Goal: Information Seeking & Learning: Learn about a topic

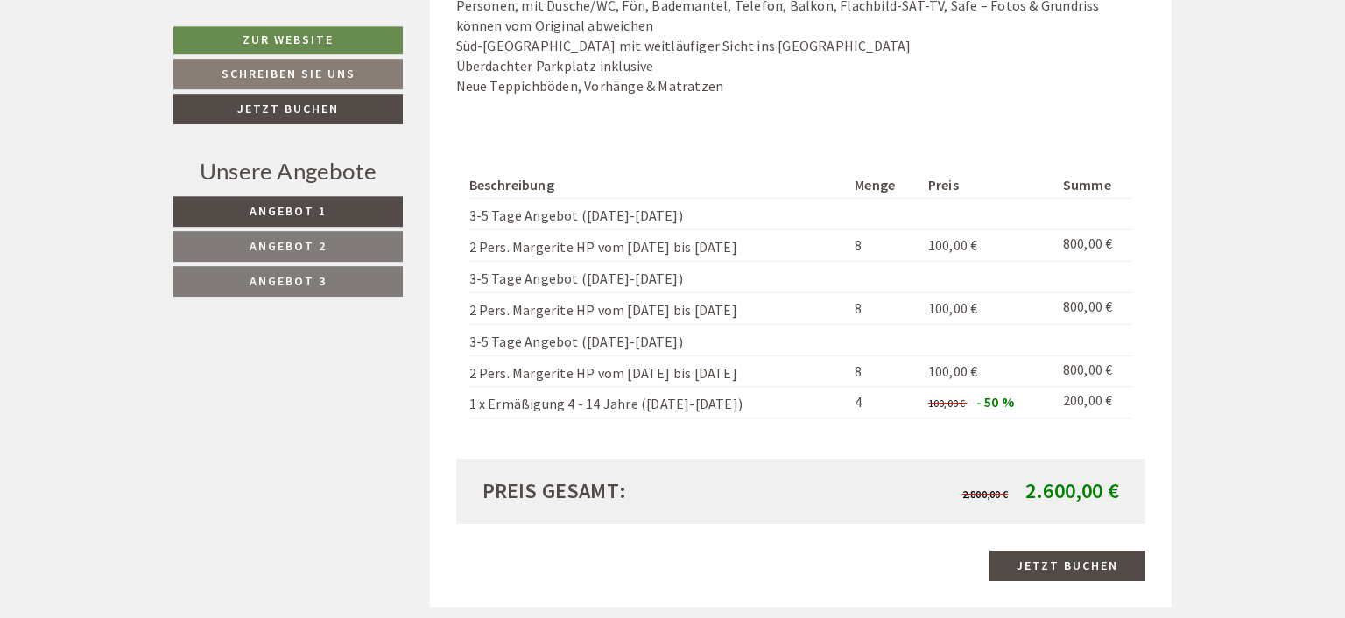
scroll to position [1695, 0]
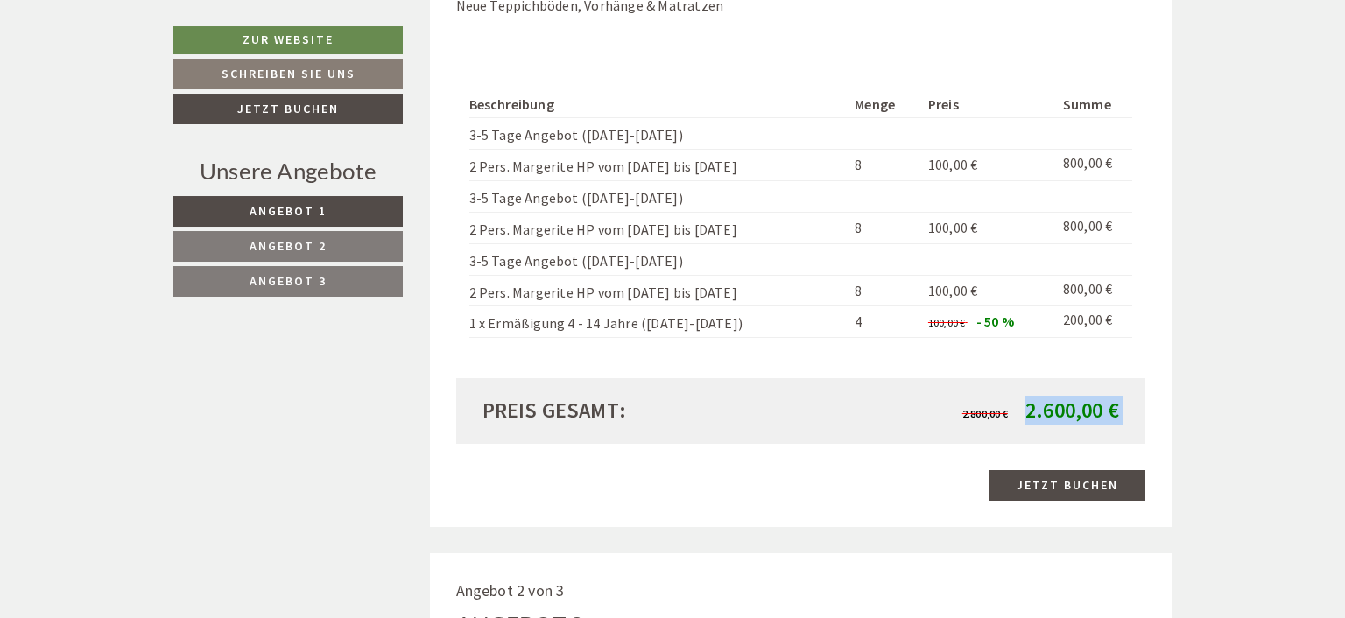
drag, startPoint x: 1029, startPoint y: 415, endPoint x: 1143, endPoint y: 410, distance: 114.0
click at [1143, 410] on div "Preis gesamt: 2.800,00 € 2.600,00 €" at bounding box center [801, 410] width 690 height 65
copy div "2.600,00 €"
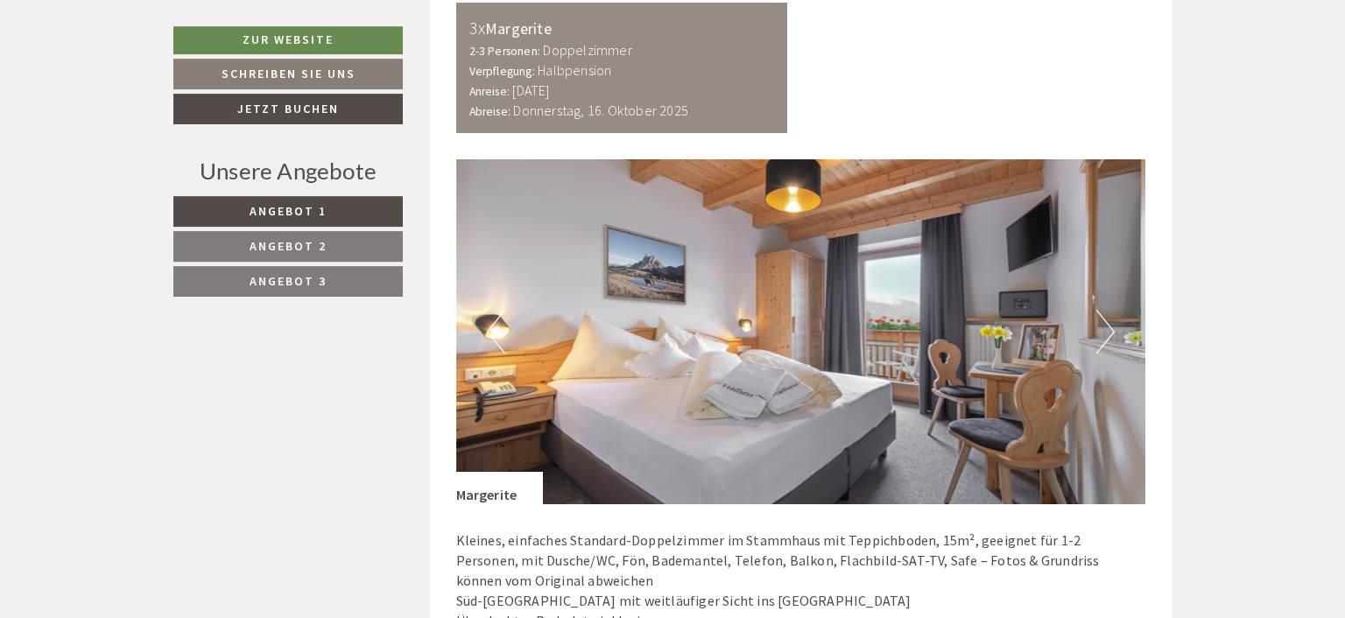
scroll to position [1039, 0]
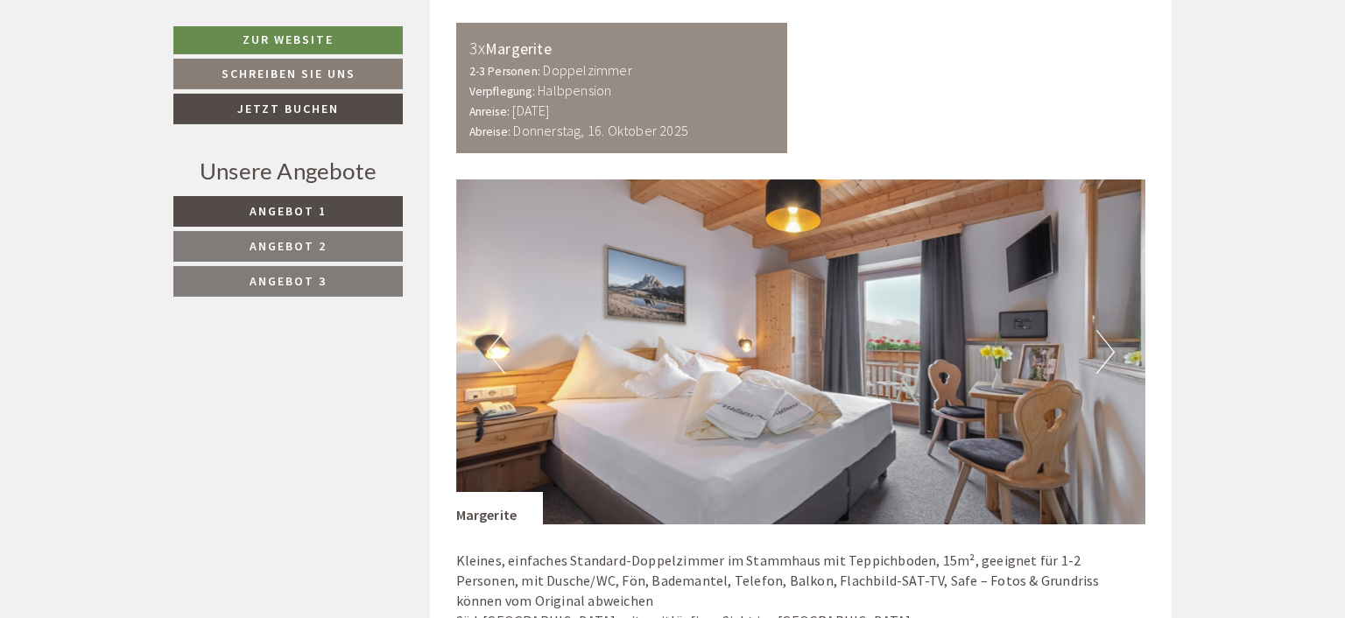
click at [1106, 347] on button "Next" at bounding box center [1106, 352] width 18 height 44
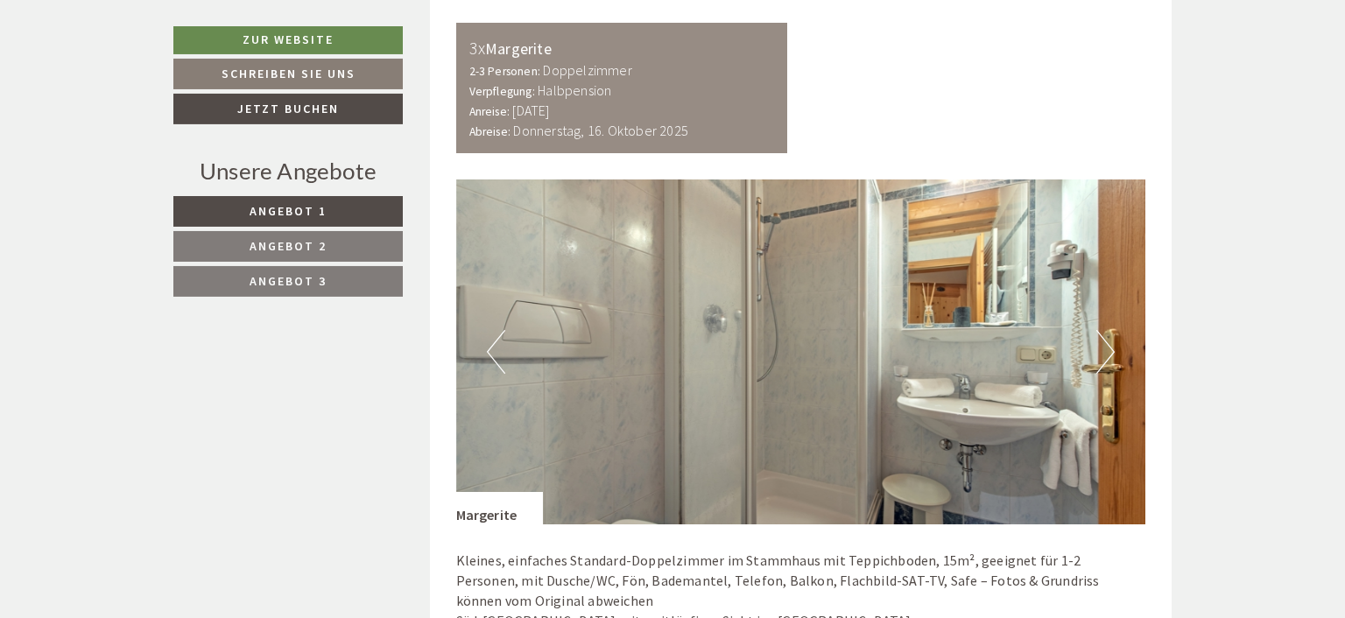
click at [1106, 347] on button "Next" at bounding box center [1106, 352] width 18 height 44
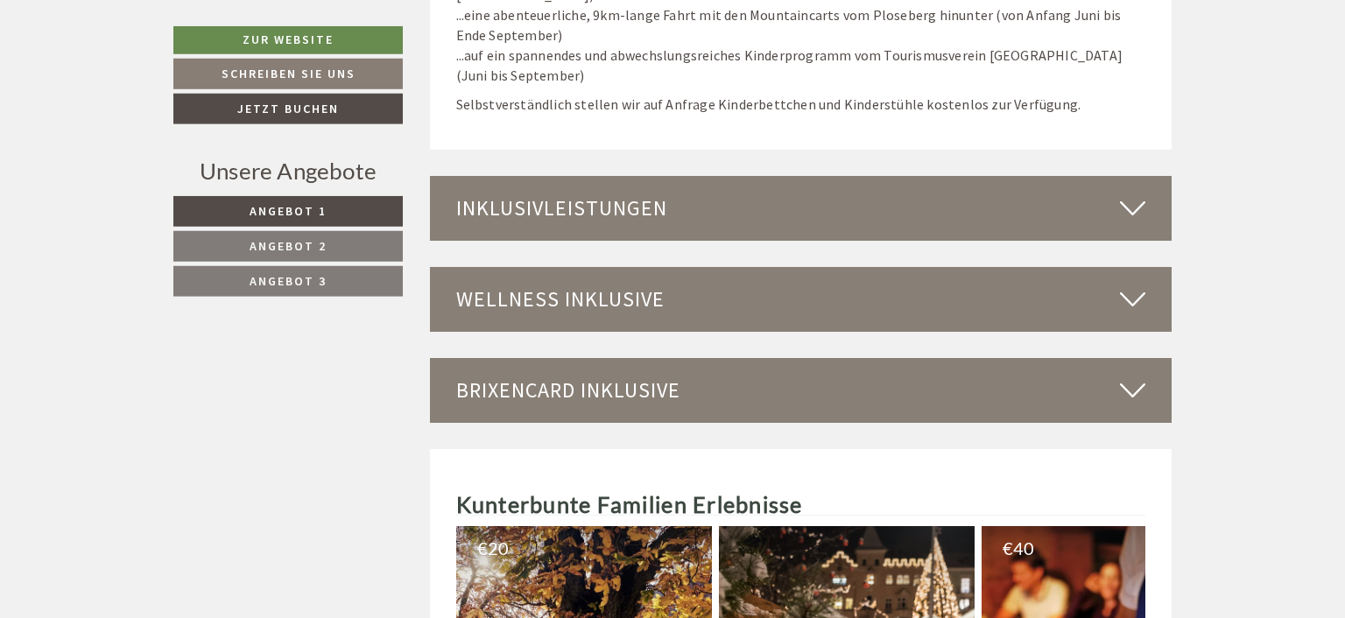
scroll to position [6086, 0]
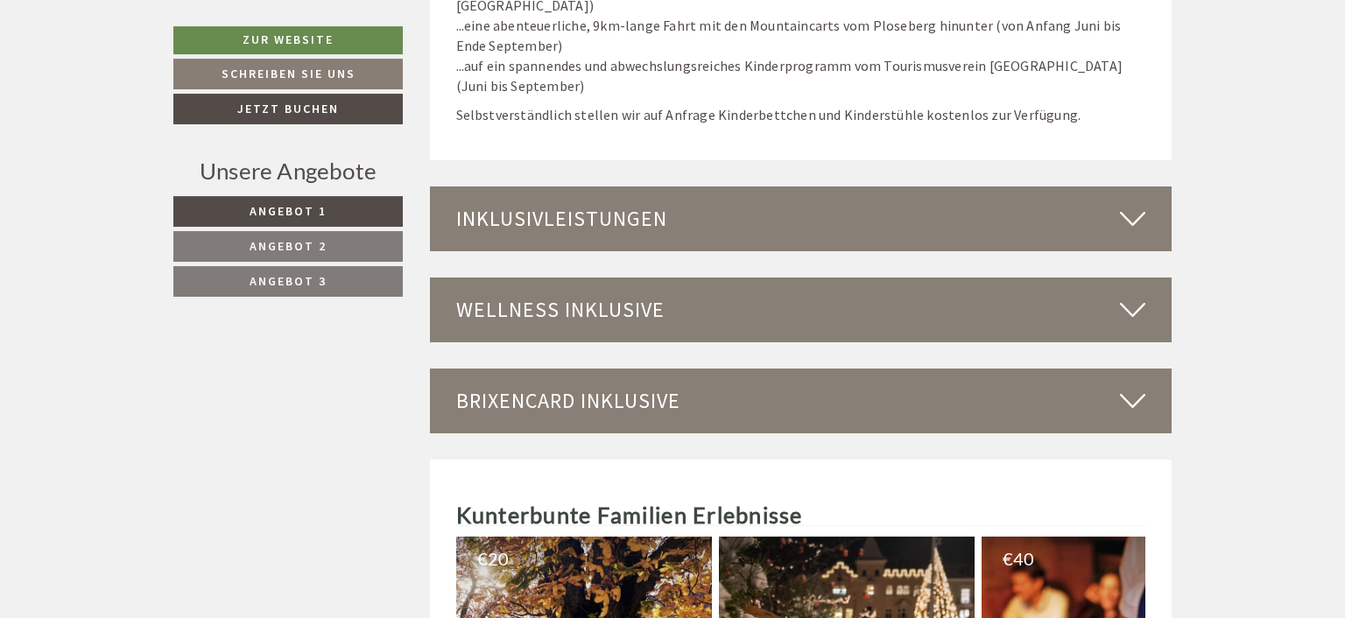
click at [1132, 204] on icon at bounding box center [1132, 219] width 25 height 30
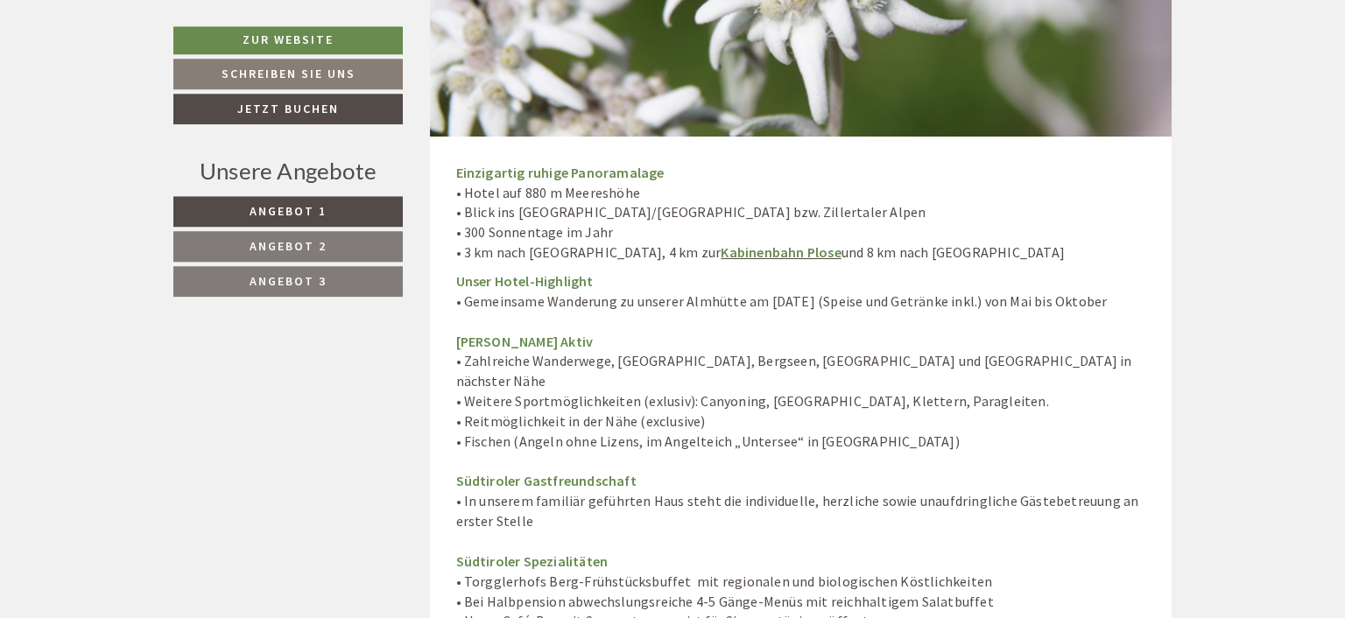
scroll to position [6549, 0]
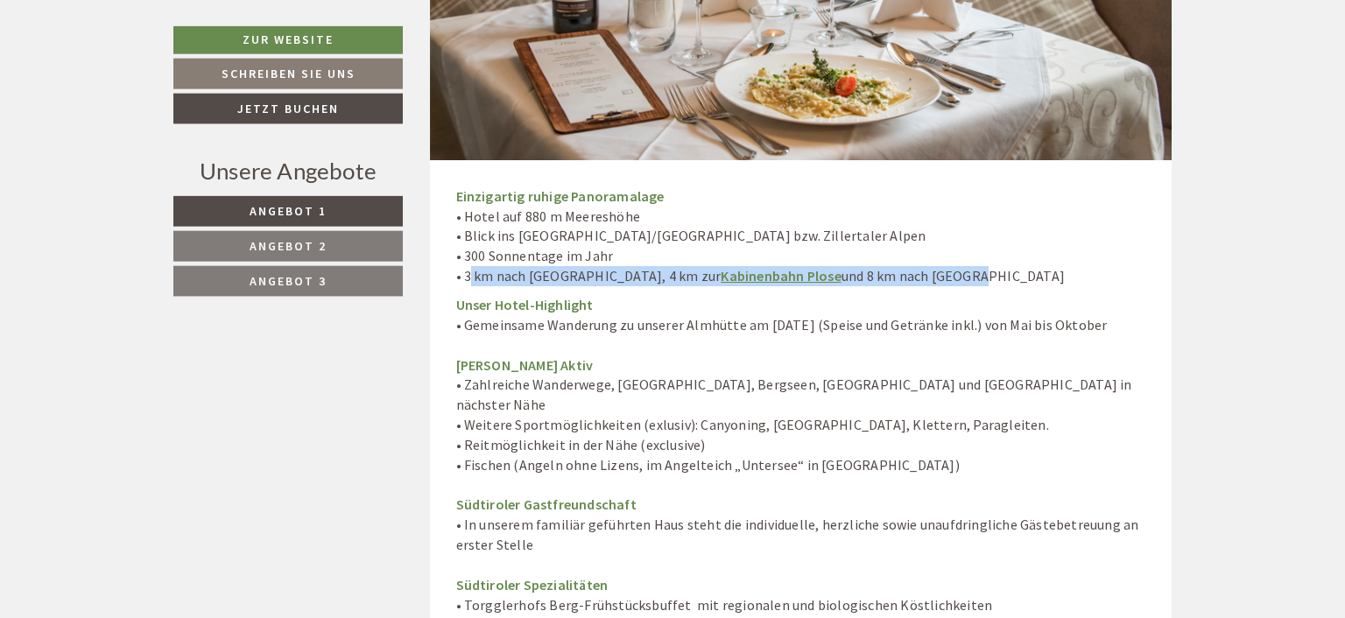
drag, startPoint x: 462, startPoint y: 252, endPoint x: 1053, endPoint y: 253, distance: 591.3
click at [1053, 253] on p "Einzigartig ruhige Panoramalage • Hotel auf 880 m Meereshöhe • Blick ins [GEOGR…" at bounding box center [801, 237] width 690 height 100
copy p "3 km nach [GEOGRAPHIC_DATA], 4 km zur Kabinenbahn Plose und 8 km nach [GEOGRAPH…"
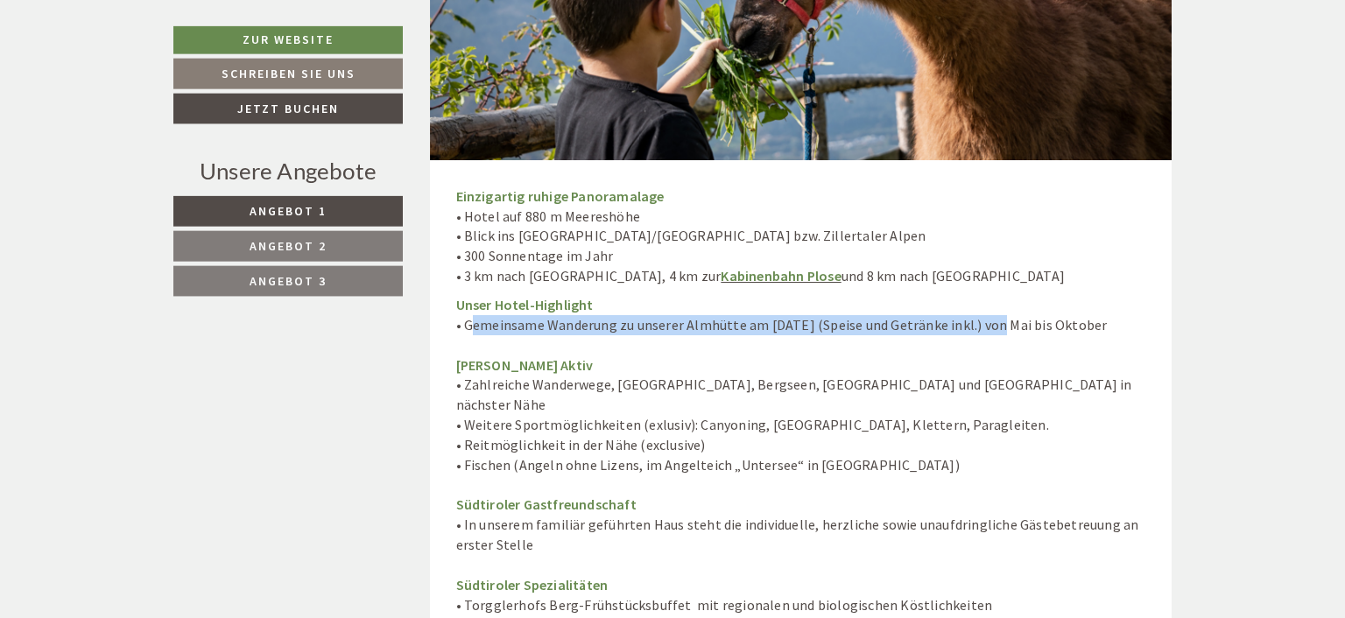
drag, startPoint x: 464, startPoint y: 300, endPoint x: 988, endPoint y: 294, distance: 523.8
copy p "Gemeinsame Wanderung zu unserer Almhütte am [DATE] (Speise und Getränke inkl.)"
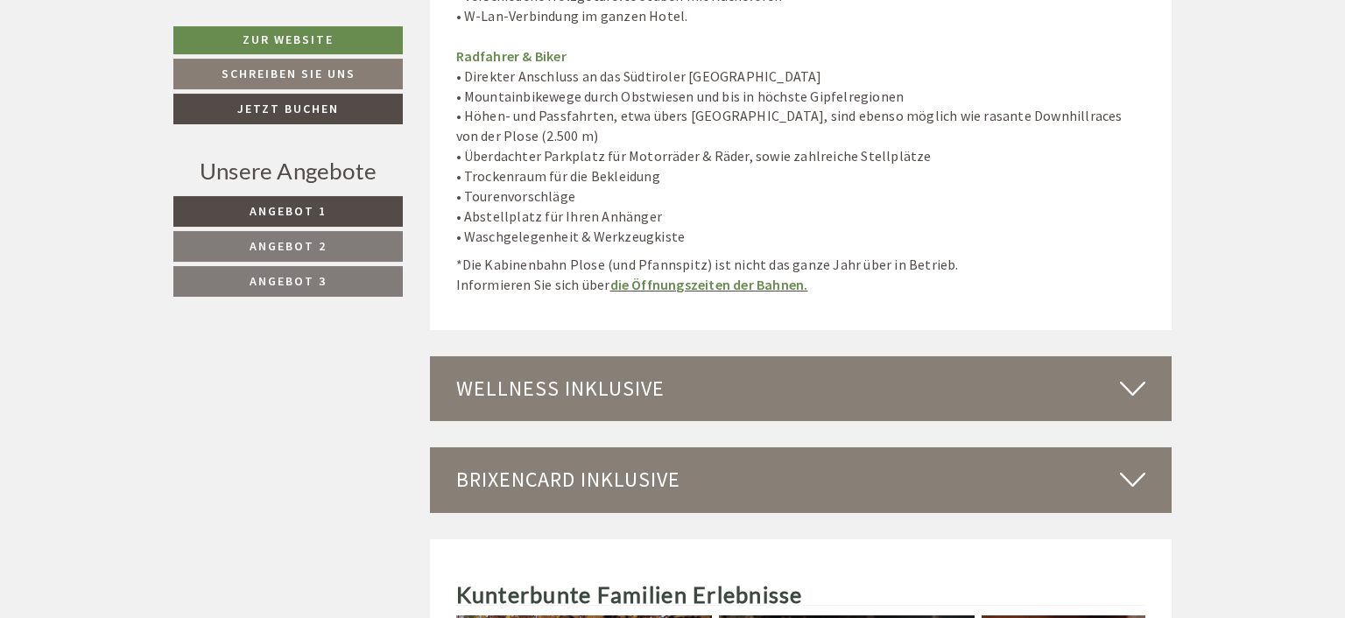
scroll to position [7330, 0]
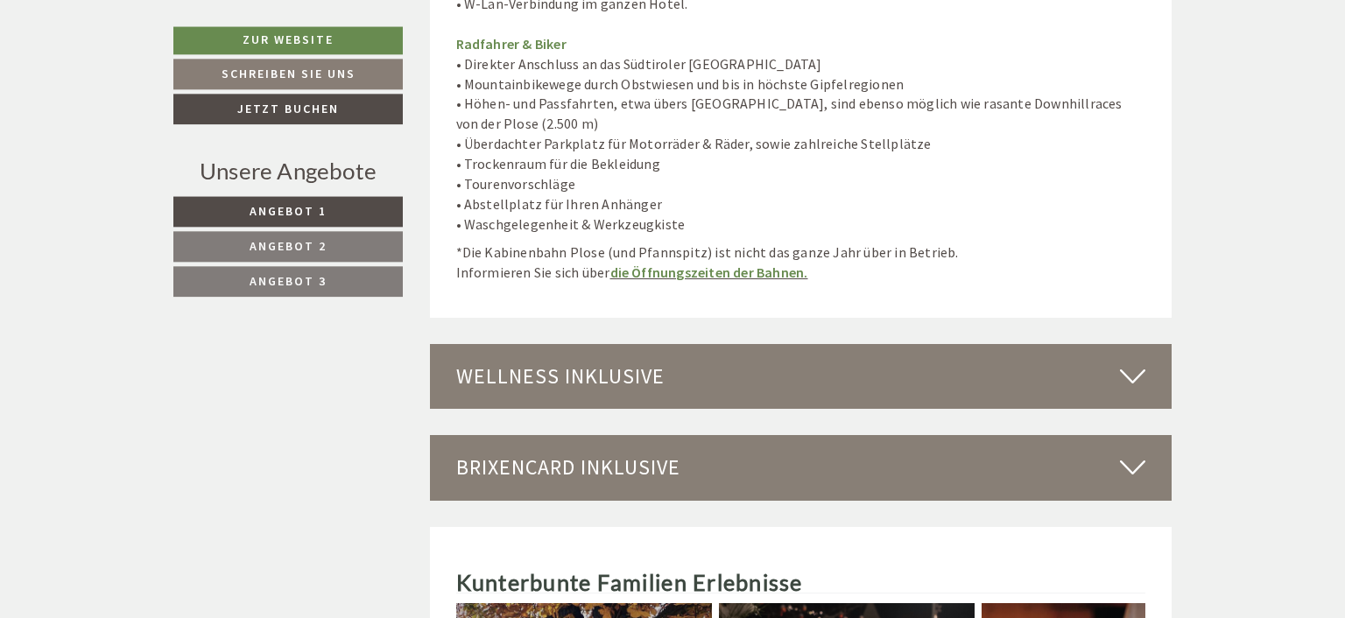
click at [1132, 362] on icon at bounding box center [1132, 377] width 25 height 30
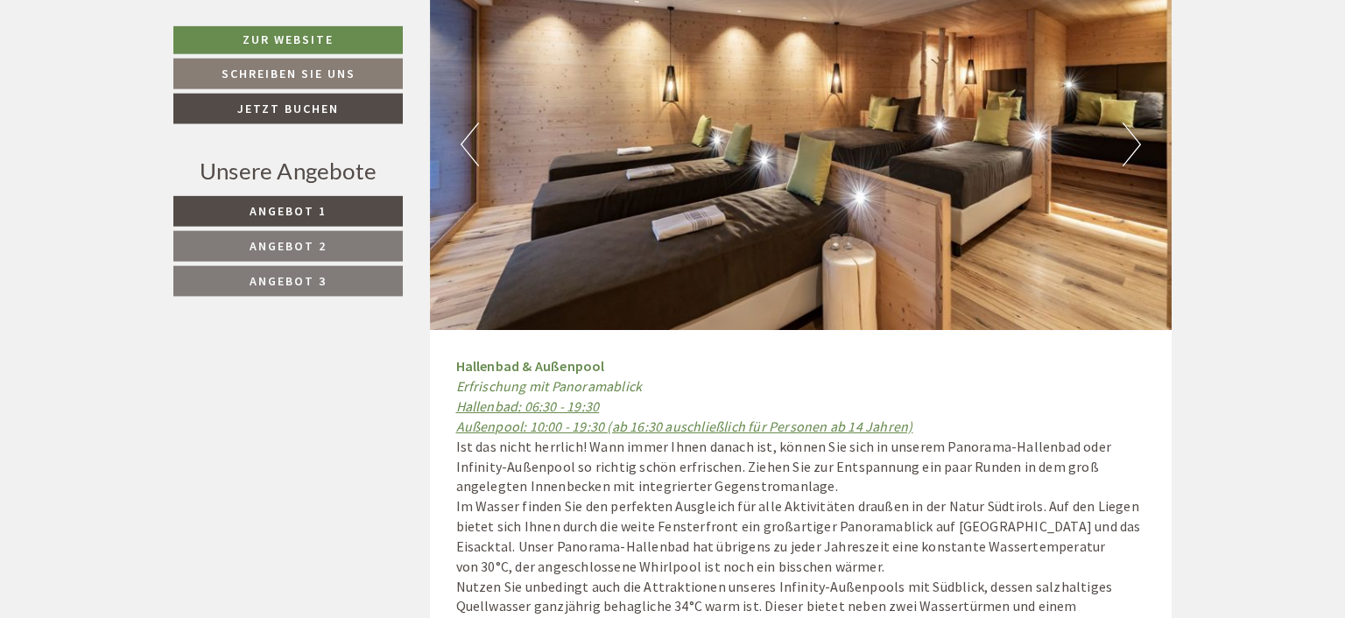
scroll to position [7807, 0]
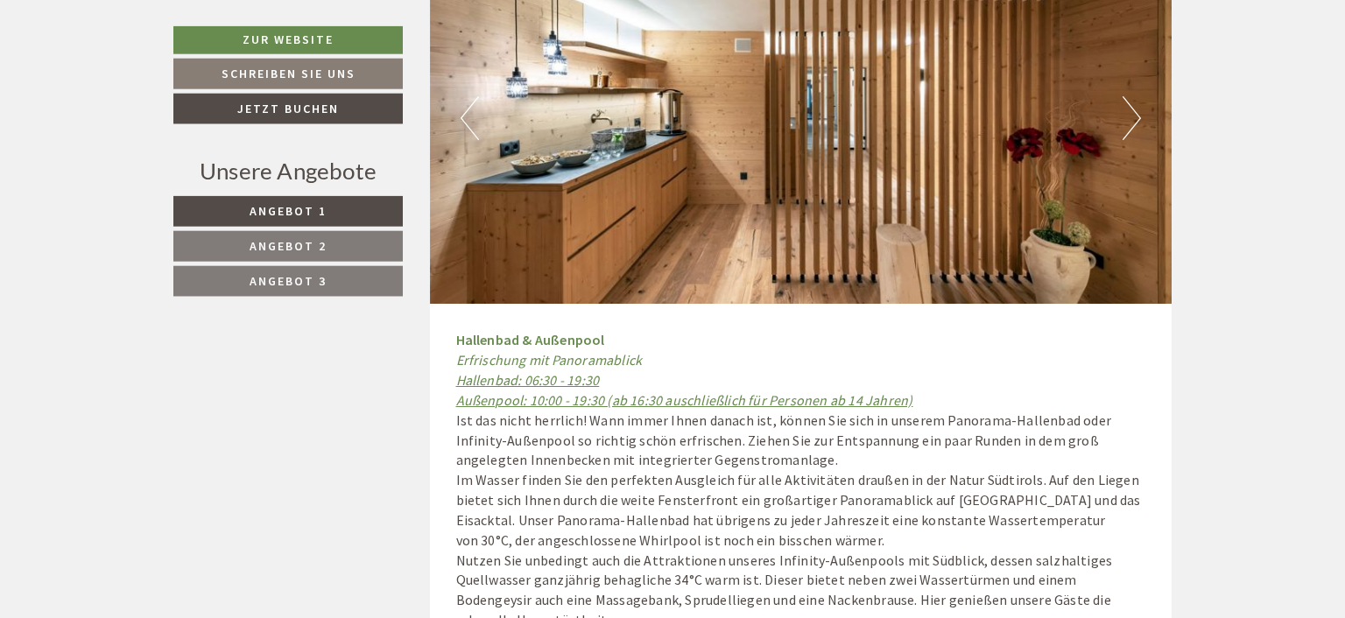
drag, startPoint x: 456, startPoint y: 295, endPoint x: 950, endPoint y: 352, distance: 496.4
click at [950, 352] on p "Hallenbad & Außenpool Erfrischung mit Panoramablick Hallenbad: 06:30 - 19:30 Au…" at bounding box center [801, 480] width 690 height 300
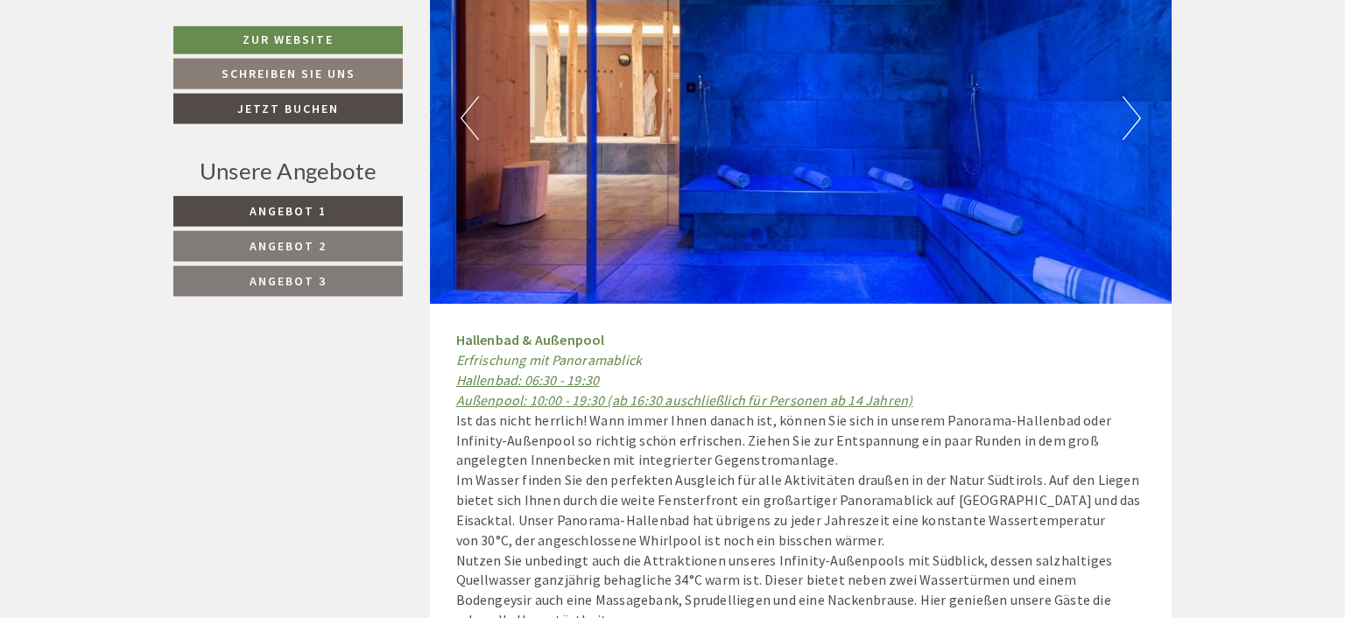
copy p "Hallenbad & Außenpool Erfrischung mit Panoramablick Hallenbad: 06:30 - 19:30 Au…"
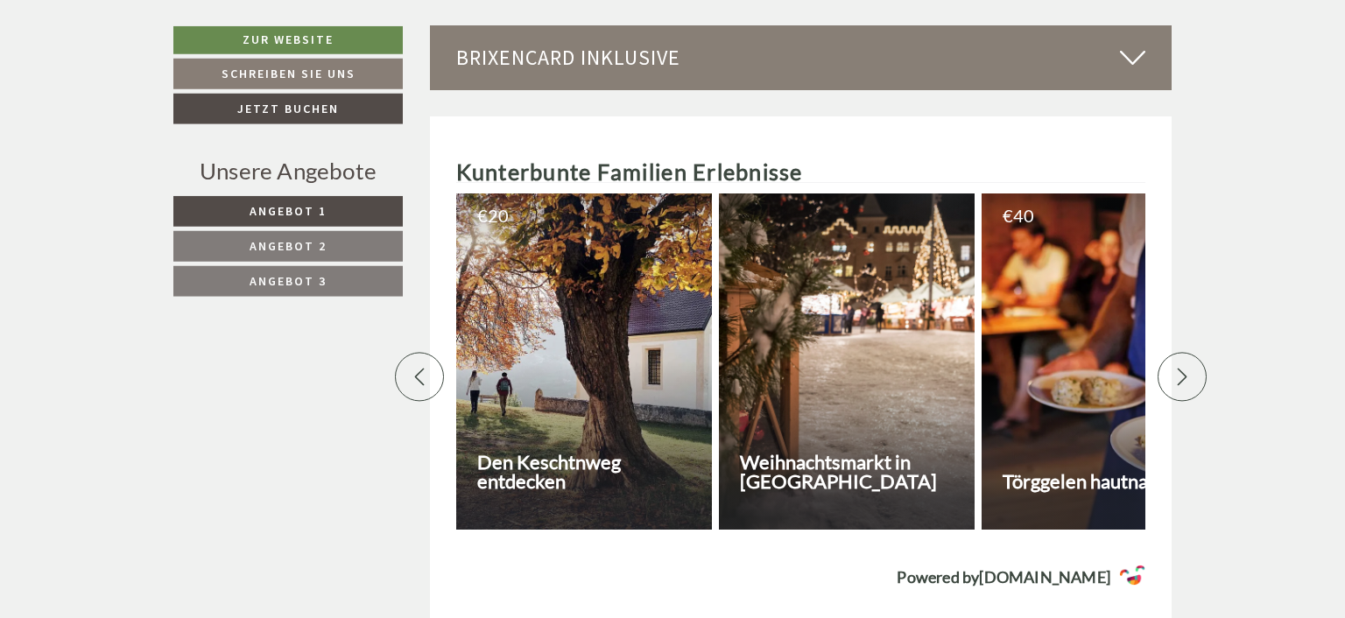
scroll to position [9191, 0]
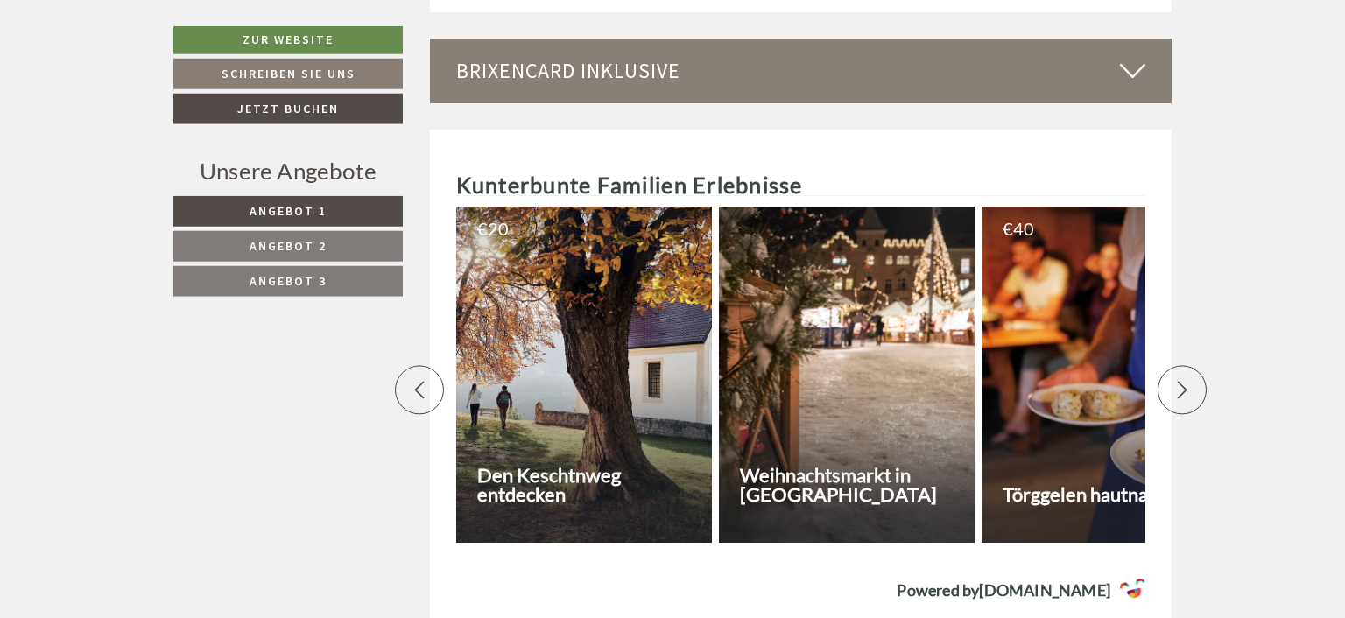
click at [1187, 382] on icon at bounding box center [1183, 391] width 18 height 18
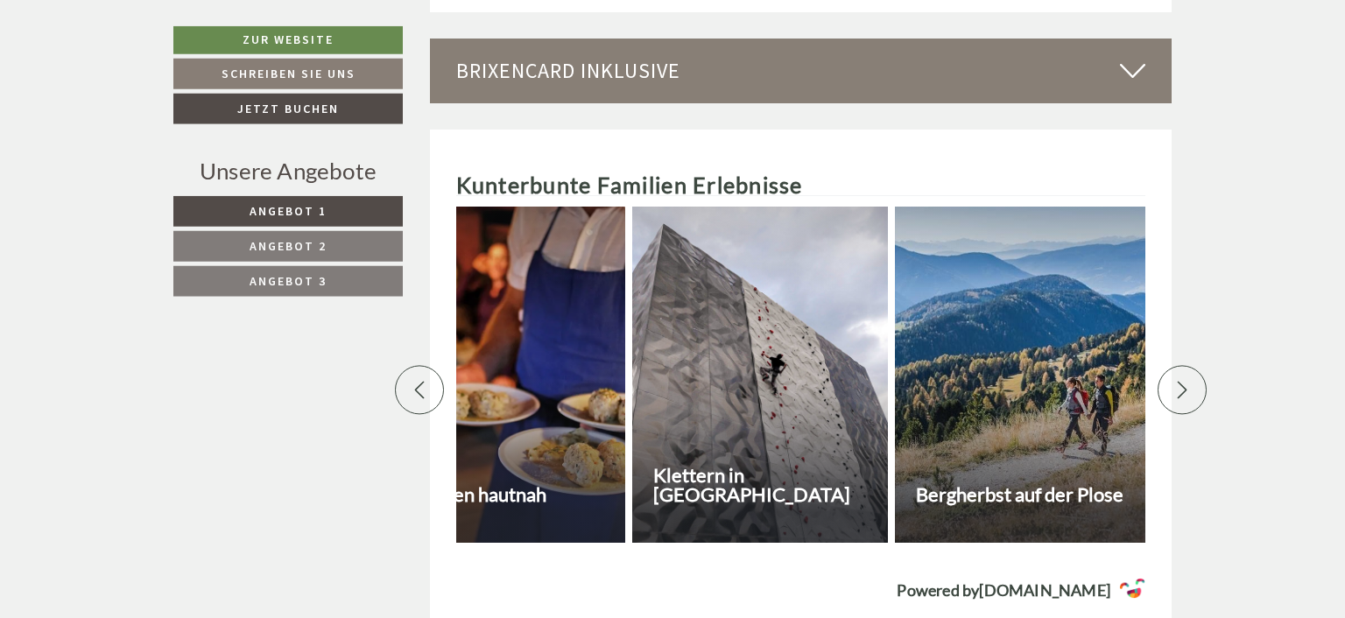
scroll to position [0, 613]
click at [552, 328] on div at bounding box center [497, 375] width 256 height 336
